Goal: Information Seeking & Learning: Learn about a topic

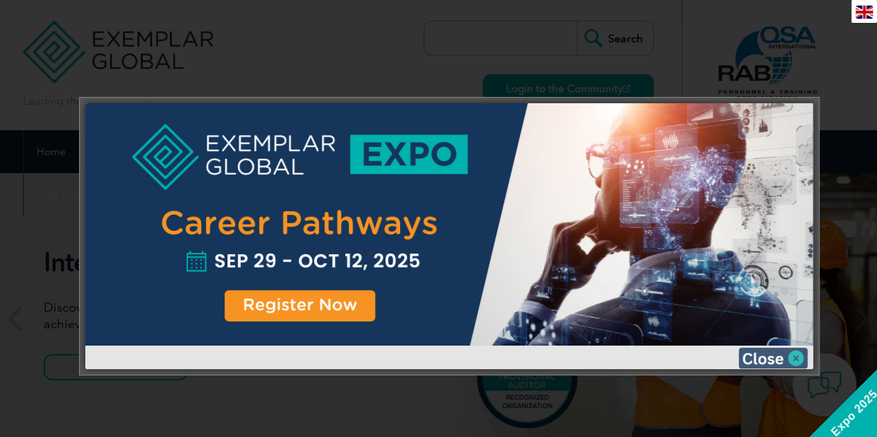
click at [776, 354] on img at bounding box center [772, 358] width 69 height 21
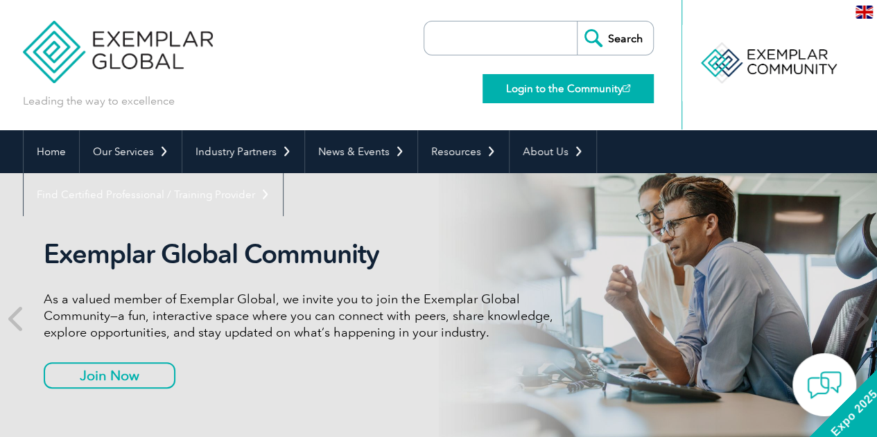
click at [591, 85] on link "Login to the Community" at bounding box center [567, 88] width 171 height 29
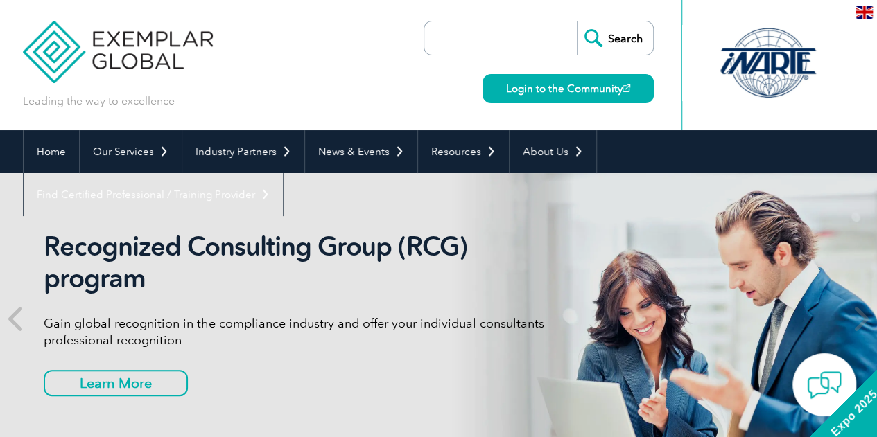
click at [548, 41] on input "search" at bounding box center [504, 37] width 146 height 33
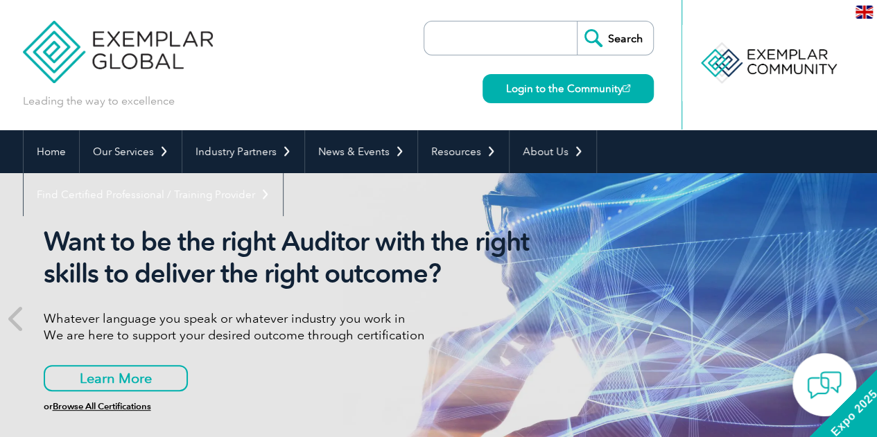
click at [410, 102] on div "Leading the way to excellence Search Login to the Community ▼" at bounding box center [439, 65] width 832 height 130
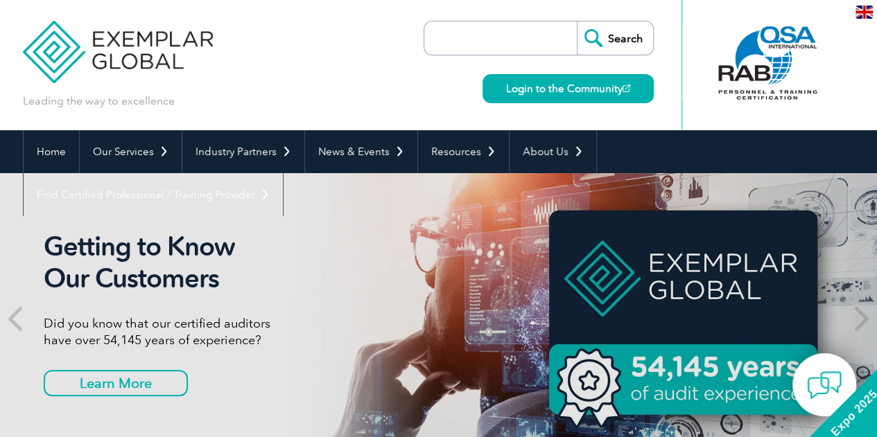
click at [792, 58] on div at bounding box center [768, 63] width 138 height 76
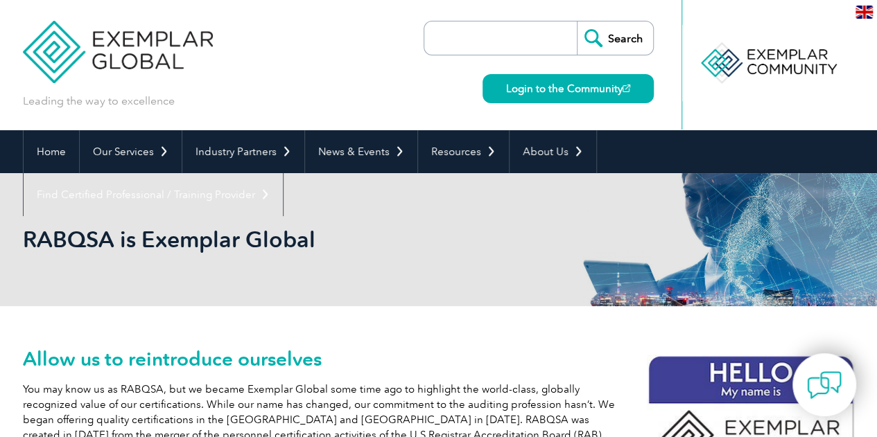
click at [810, 73] on div at bounding box center [768, 63] width 138 height 76
click at [864, 9] on img at bounding box center [863, 12] width 17 height 13
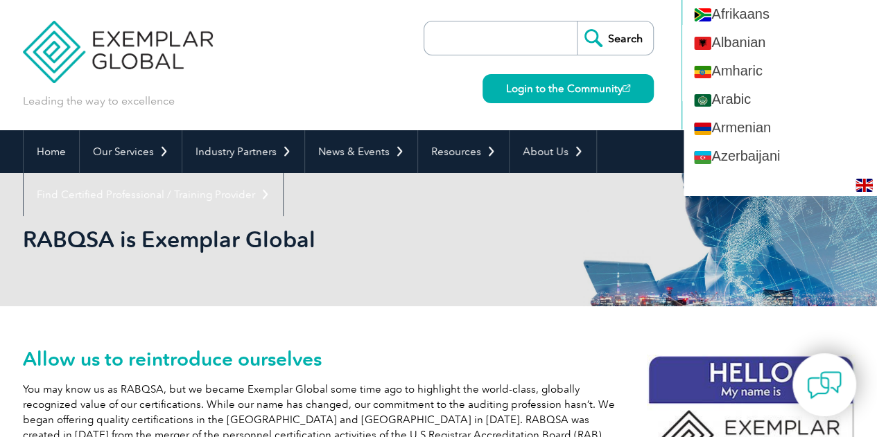
click at [566, 211] on div "RABQSA is Exemplar Global" at bounding box center [439, 239] width 832 height 133
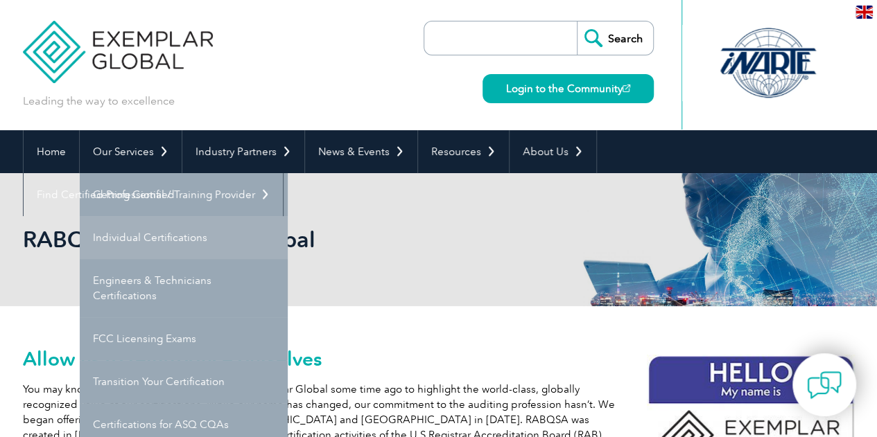
click at [129, 233] on link "Individual Certifications" at bounding box center [184, 237] width 208 height 43
